Goal: Book appointment/travel/reservation

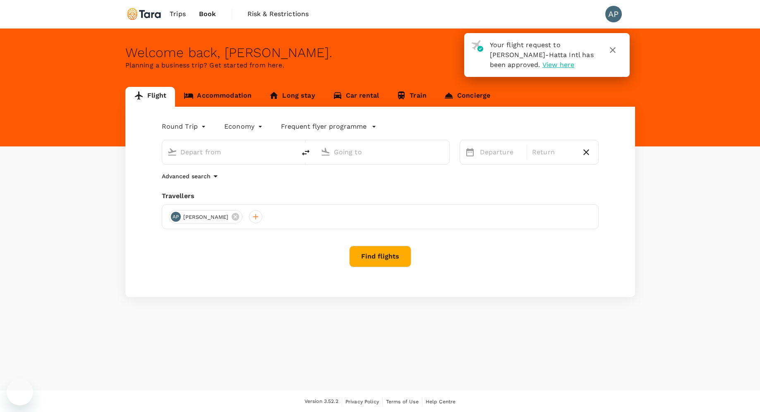
type input "[GEOGRAPHIC_DATA], [GEOGRAPHIC_DATA] (any)"
click at [231, 97] on link "Accommodation" at bounding box center [217, 97] width 85 height 20
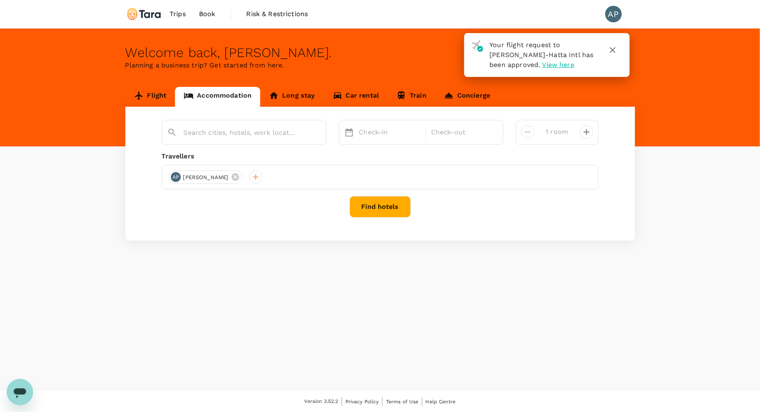
click at [260, 140] on div at bounding box center [244, 132] width 165 height 25
click at [261, 132] on input "text" at bounding box center [241, 132] width 114 height 13
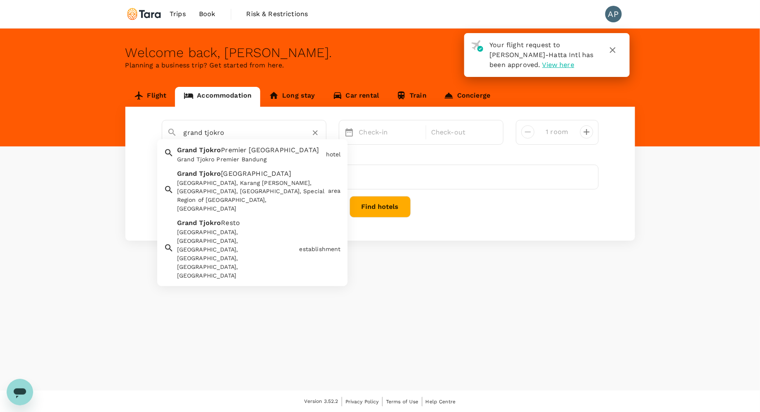
click at [266, 159] on div "Grand Tjokro Premier Bandung" at bounding box center [250, 159] width 146 height 9
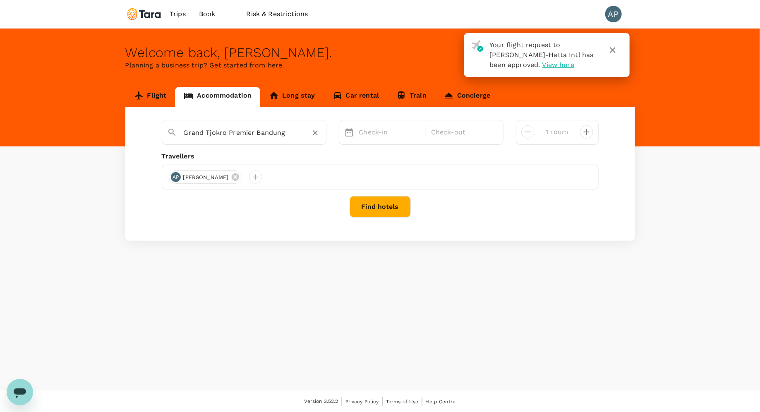
click at [292, 131] on input "Grand Tjokro Premier Bandung" at bounding box center [241, 132] width 114 height 13
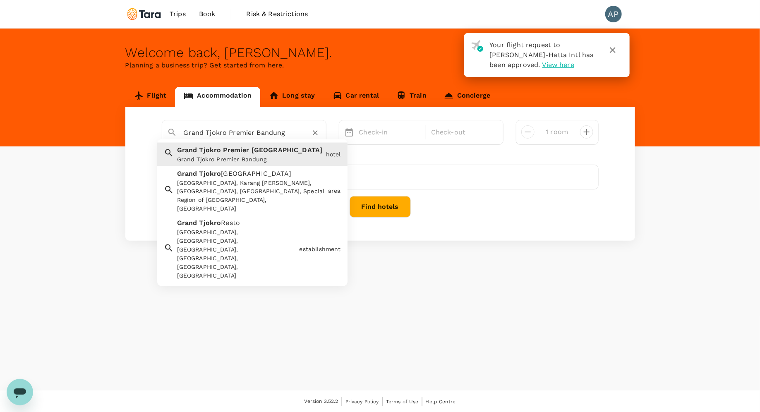
type input "Grand Tjokro Premier Bandung"
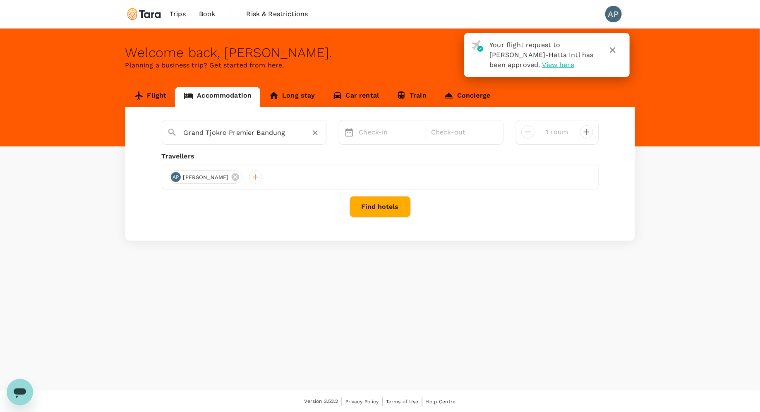
click at [345, 169] on div "AP [PERSON_NAME]" at bounding box center [380, 177] width 437 height 25
click at [376, 135] on p "Check-in" at bounding box center [390, 132] width 62 height 10
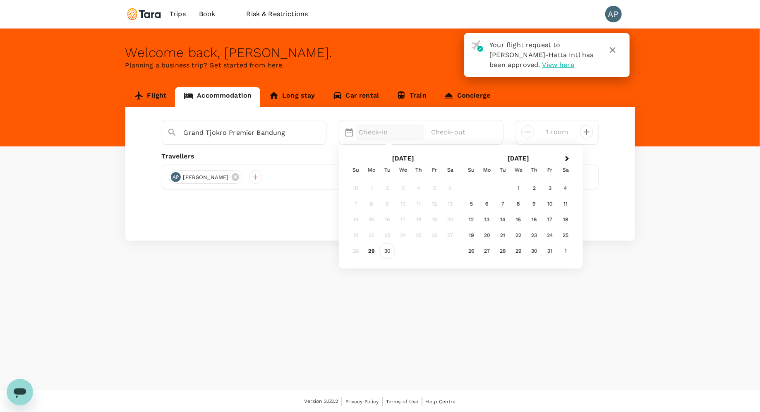
click at [389, 252] on div "30" at bounding box center [388, 252] width 16 height 16
click at [478, 132] on p "Check-out" at bounding box center [462, 132] width 62 height 10
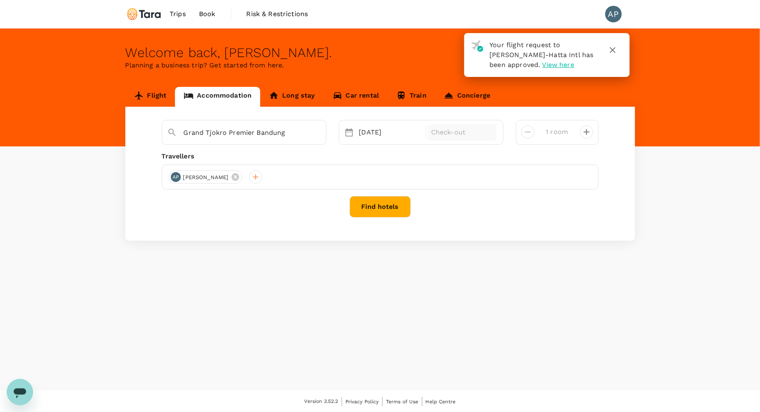
click at [478, 132] on p "Check-out" at bounding box center [462, 132] width 62 height 10
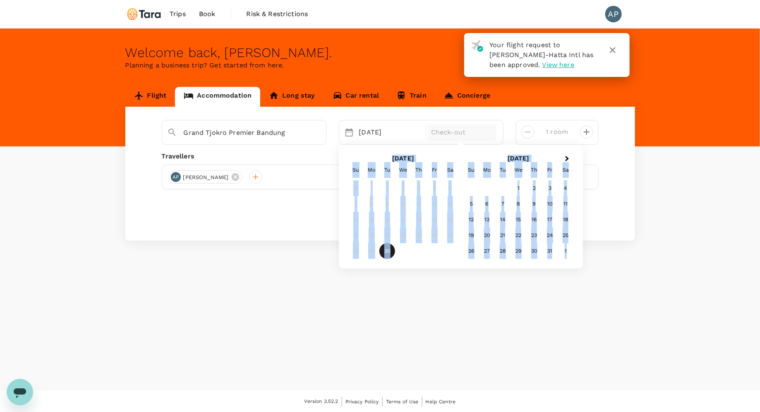
click at [478, 132] on p "Check-out" at bounding box center [462, 132] width 62 height 10
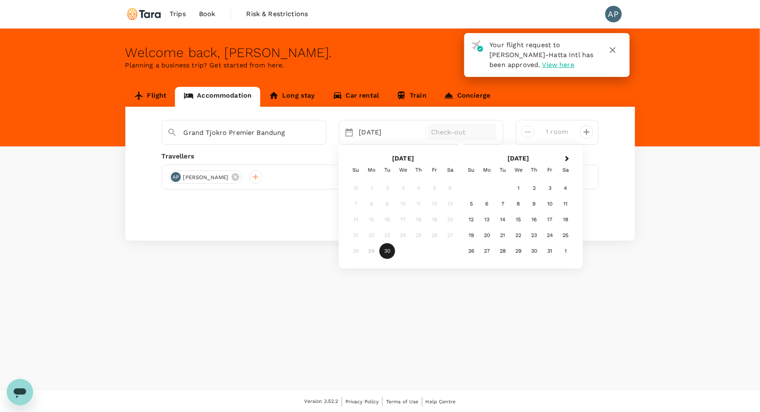
click at [613, 50] on icon "button" at bounding box center [613, 50] width 6 height 6
